Goal: Task Accomplishment & Management: Complete application form

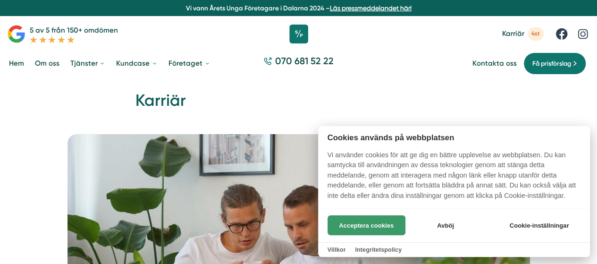
click at [385, 220] on button "Acceptera cookies" at bounding box center [367, 225] width 78 height 20
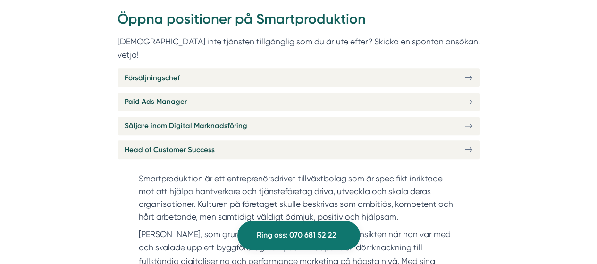
scroll to position [364, 0]
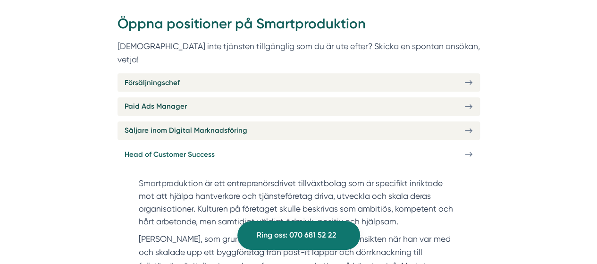
click at [461, 145] on link "Head of Customer Success" at bounding box center [299, 154] width 362 height 18
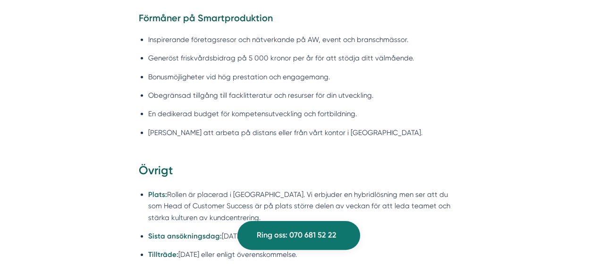
scroll to position [1366, 0]
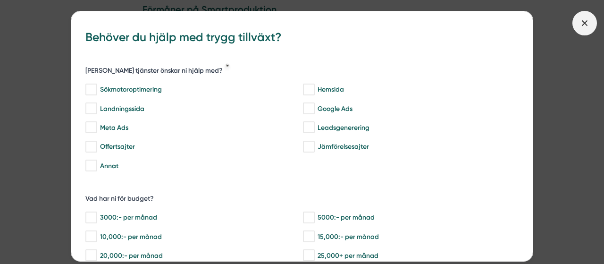
click at [579, 24] on span at bounding box center [584, 23] width 25 height 25
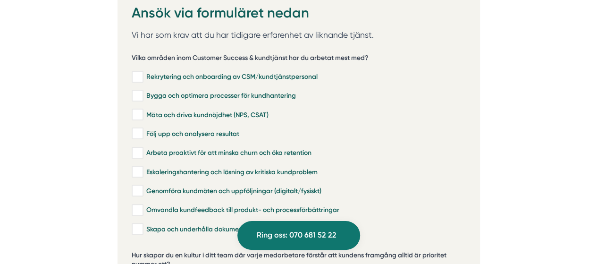
scroll to position [1872, 0]
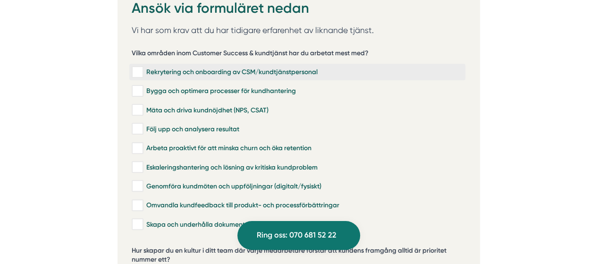
click at [141, 67] on input "Rekrytering och onboarding av CSM/kundtjänstpersonal" at bounding box center [137, 71] width 11 height 9
checkbox input "true"
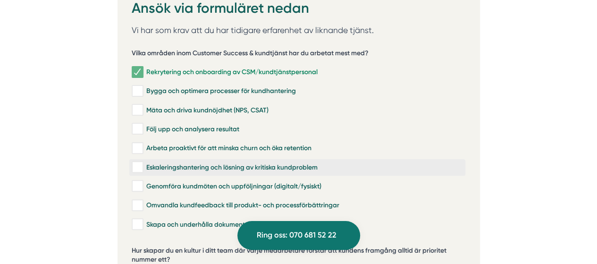
click at [284, 159] on label "Eskaleringshantering och lösning av kritiska kundproblem" at bounding box center [297, 167] width 336 height 17
click at [143, 162] on input "Eskaleringshantering och lösning av kritiska kundproblem" at bounding box center [137, 166] width 11 height 9
checkbox input "true"
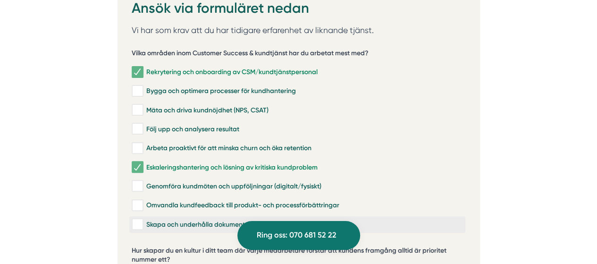
click at [147, 219] on div "Skapa och underhålla dokumentation och guider" at bounding box center [297, 223] width 331 height 9
click at [143, 219] on input "Skapa och underhålla dokumentation och guider" at bounding box center [137, 223] width 11 height 9
checkbox input "true"
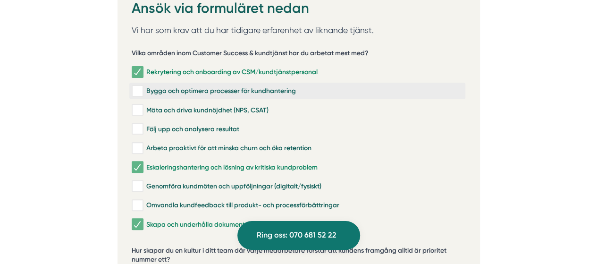
click at [285, 86] on div "Bygga och optimera processer för kundhantering" at bounding box center [297, 90] width 331 height 9
click at [143, 86] on input "Bygga och optimera processer för kundhantering" at bounding box center [137, 90] width 11 height 9
click at [277, 86] on div "Bygga och optimera processer för kundhantering" at bounding box center [297, 90] width 331 height 9
click at [143, 86] on input "Bygga och optimera processer för kundhantering" at bounding box center [137, 90] width 11 height 9
click at [289, 86] on div "Bygga och optimera processer för kundhantering" at bounding box center [297, 90] width 331 height 9
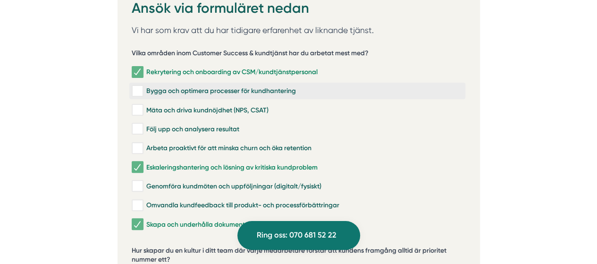
click at [143, 86] on input "Bygga och optimera processer för kundhantering" at bounding box center [137, 90] width 11 height 9
checkbox input "true"
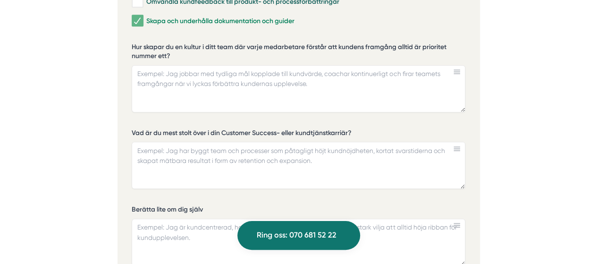
scroll to position [2096, 0]
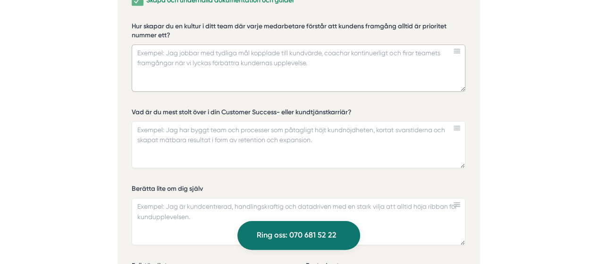
click at [292, 44] on textarea "Hur skapar du en kultur i ditt team där varje medarbetare förstår att kundens f…" at bounding box center [299, 67] width 334 height 47
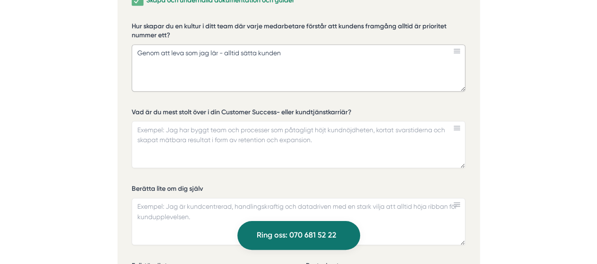
click at [242, 44] on textarea "Genom att leva som jag lär - alltid sätta kunden" at bounding box center [299, 67] width 334 height 47
click at [301, 44] on textarea "Genom att leva som jag lär - alltid själv sätta kunden" at bounding box center [299, 67] width 334 height 47
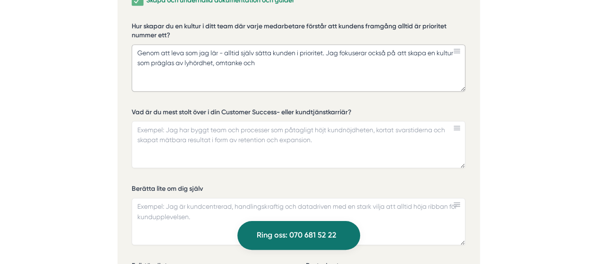
click at [199, 44] on textarea "Genom att leva som jag lär - alltid själv sätta kunden i prioritet. Jag fokuser…" at bounding box center [299, 67] width 334 height 47
click at [270, 44] on textarea "Genom att leva som jag lär - alltid själv sätta kunden i prioritet. Jag fokuser…" at bounding box center [299, 67] width 334 height 47
click at [318, 44] on textarea "Genom att leva som jag lär - alltid själv sätta kunden i prioritet. Jag fokuser…" at bounding box center [299, 67] width 334 height 47
click at [441, 44] on textarea "Genom att leva som jag lär - alltid själv sätta kunden i prioritet. Jag fokuser…" at bounding box center [299, 67] width 334 height 47
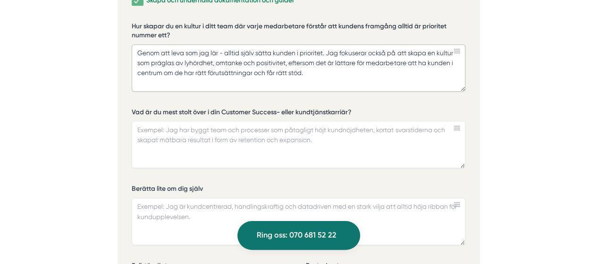
click at [216, 44] on textarea "Genom att leva som jag lär - alltid själv sätta kunden i prioritet. Jag fokuser…" at bounding box center [299, 67] width 334 height 47
type textarea "Genom att leva som jag lär - alltid själv sätta kunden i prioritet. Jag fokuser…"
click at [329, 121] on textarea "Vad är du mest stolt över i din Customer Success- eller kundtjänstkarriär?" at bounding box center [299, 144] width 334 height 47
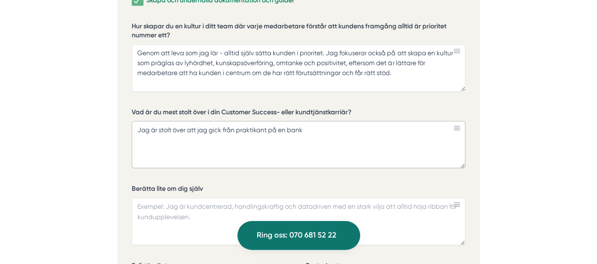
click at [209, 121] on textarea "Jag är stolt över att jag gick från praktikant på en bank" at bounding box center [299, 144] width 334 height 47
click at [380, 121] on textarea "Jag är stolt över att jag som nyanländ i [GEOGRAPHIC_DATA] gick från praktikant…" at bounding box center [299, 144] width 334 height 47
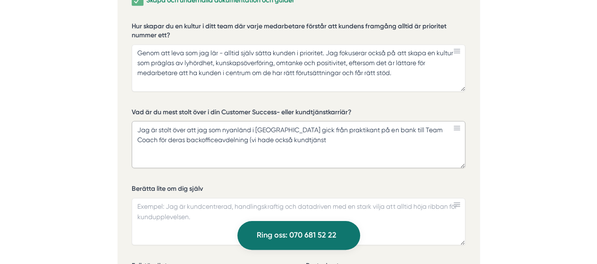
click at [242, 121] on textarea "Jag är stolt över att jag som nyanländ i [GEOGRAPHIC_DATA] gick från praktikant…" at bounding box center [299, 144] width 334 height 47
click at [282, 121] on textarea "Jag är stolt över att jag som nyanländ i [GEOGRAPHIC_DATA] gick från praktikant…" at bounding box center [299, 144] width 334 height 47
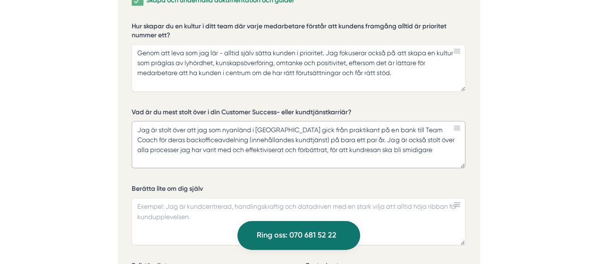
click at [202, 124] on textarea "Jag är stolt över att jag som nyanländ i [GEOGRAPHIC_DATA] gick från praktikant…" at bounding box center [299, 144] width 334 height 47
click at [240, 128] on textarea "Jag är stolt över att jag som nyanländ i [GEOGRAPHIC_DATA] gick från praktikant…" at bounding box center [299, 144] width 334 height 47
click at [281, 130] on textarea "Jag är stolt över att jag som nyanländ i [GEOGRAPHIC_DATA] gick från praktikant…" at bounding box center [299, 144] width 334 height 47
click at [301, 128] on textarea "Jag är stolt över att jag som nyanländ i [GEOGRAPHIC_DATA] gick från praktikant…" at bounding box center [299, 144] width 334 height 47
click at [417, 125] on textarea "Jag är stolt över att jag som nyanländ i [GEOGRAPHIC_DATA] gick från praktikant…" at bounding box center [299, 144] width 334 height 47
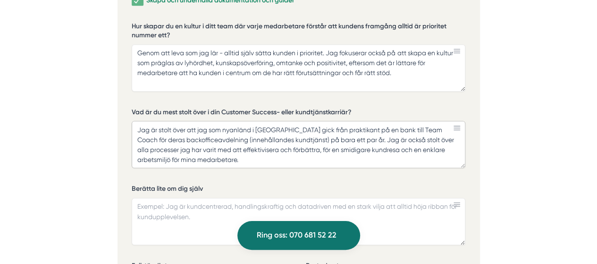
click at [221, 126] on textarea "Jag är stolt över att jag som nyanländ i [GEOGRAPHIC_DATA] gick från praktikant…" at bounding box center [299, 144] width 334 height 47
click at [241, 130] on textarea "Jag är stolt över att jag som nyanländ i [GEOGRAPHIC_DATA] gick från praktikant…" at bounding box center [299, 144] width 334 height 47
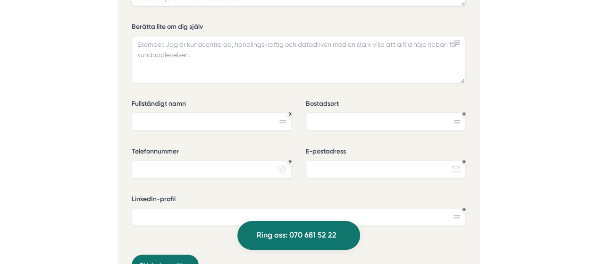
scroll to position [2249, 0]
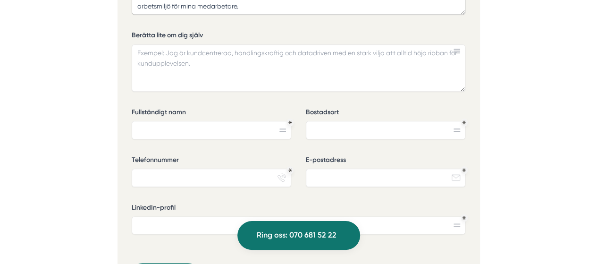
type textarea "Jag är stolt över att jag som nyanländ i [GEOGRAPHIC_DATA] gick från praktikant…"
click at [251, 121] on input "Fullständigt namn" at bounding box center [212, 130] width 160 height 18
type input "Nourdine El Gamri"
type input "Skärholmen"
type input "0707795971"
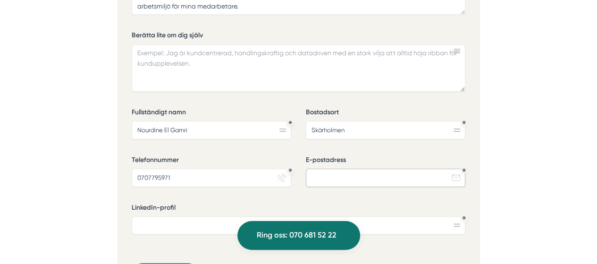
type input "[EMAIL_ADDRESS][DOMAIN_NAME]"
click at [247, 216] on input "LinkedIn-profil" at bounding box center [299, 225] width 334 height 18
paste input "[URL][DOMAIN_NAME]"
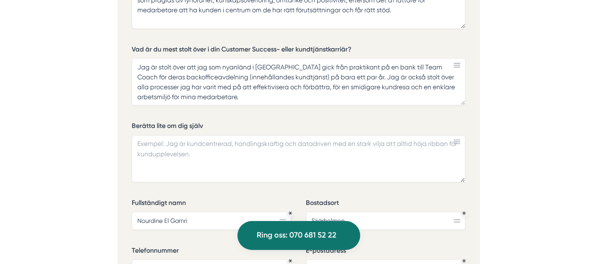
scroll to position [2129, 0]
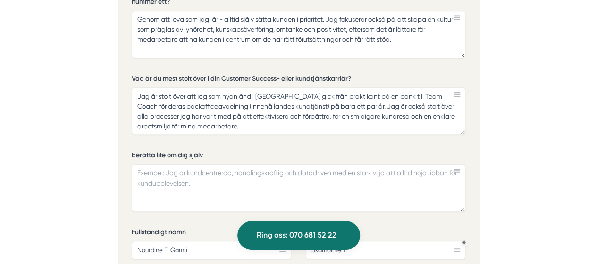
type input "[URL][DOMAIN_NAME]"
click at [296, 164] on textarea "Berätta lite om dig själv" at bounding box center [299, 187] width 334 height 47
click at [160, 164] on textarea "Jag är noggrann" at bounding box center [299, 187] width 334 height 47
click at [224, 164] on textarea "Jag är en noggrann" at bounding box center [299, 187] width 334 height 47
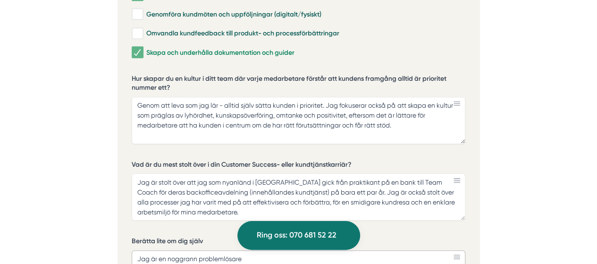
scroll to position [2035, 0]
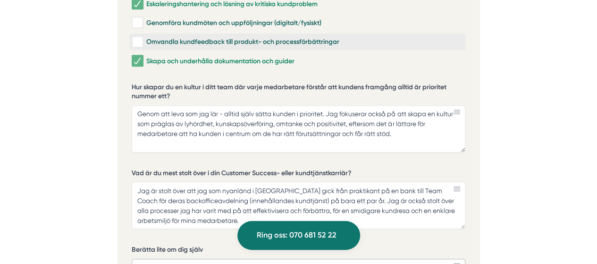
type textarea "Jag är en noggrann problemlösare"
click at [140, 37] on input "Omvandla kundfeedback till produkt- och processförbättringar" at bounding box center [137, 41] width 11 height 9
checkbox input "true"
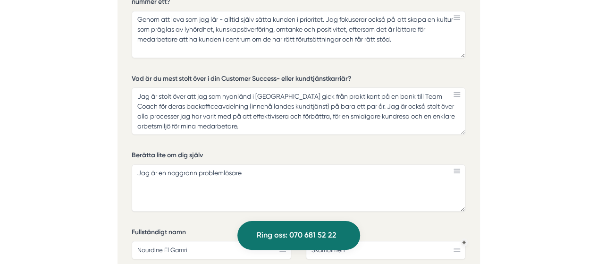
scroll to position [2142, 0]
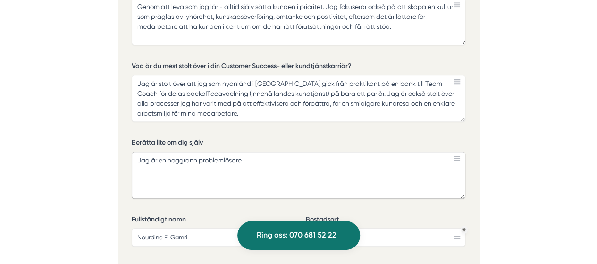
click at [301, 151] on textarea "Jag är en noggrann problemlösare" at bounding box center [299, 174] width 334 height 47
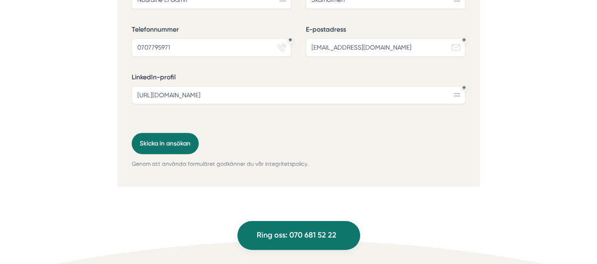
scroll to position [2396, 0]
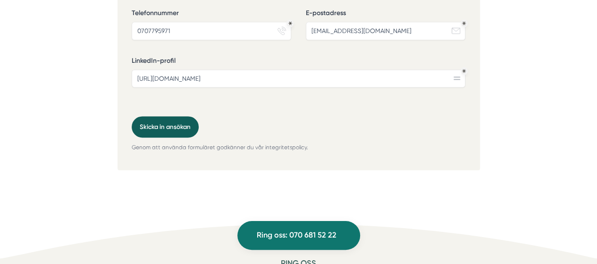
type textarea "Jag är en noggrann problemlösare som tycker om att lära mig nytt och ständigt u…"
click at [190, 116] on button "Skicka in ansökan" at bounding box center [165, 126] width 67 height 21
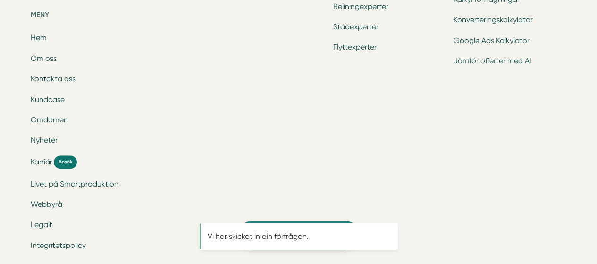
scroll to position [0, 0]
